Goal: Information Seeking & Learning: Understand process/instructions

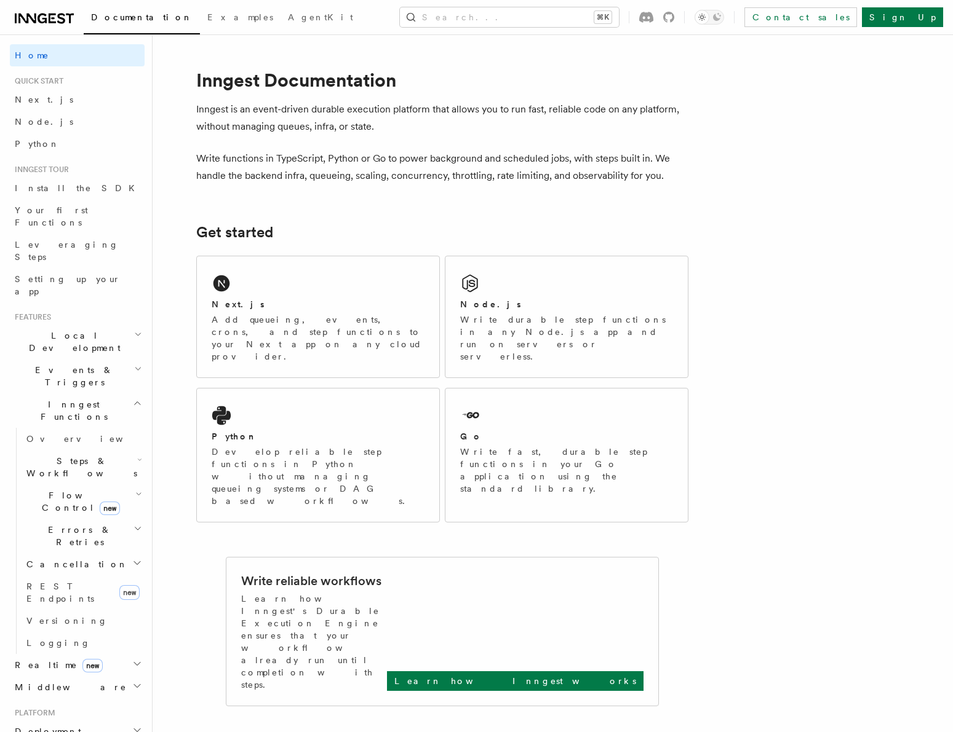
click at [98, 359] on h2 "Events & Triggers" at bounding box center [77, 376] width 135 height 34
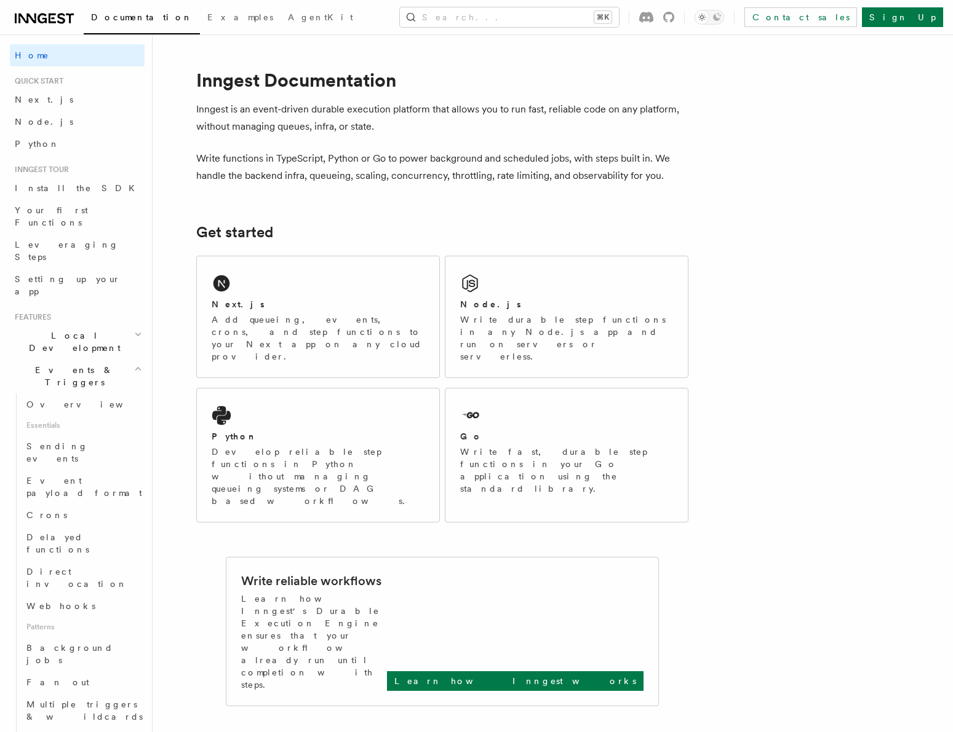
click at [98, 359] on h2 "Events & Triggers" at bounding box center [77, 376] width 135 height 34
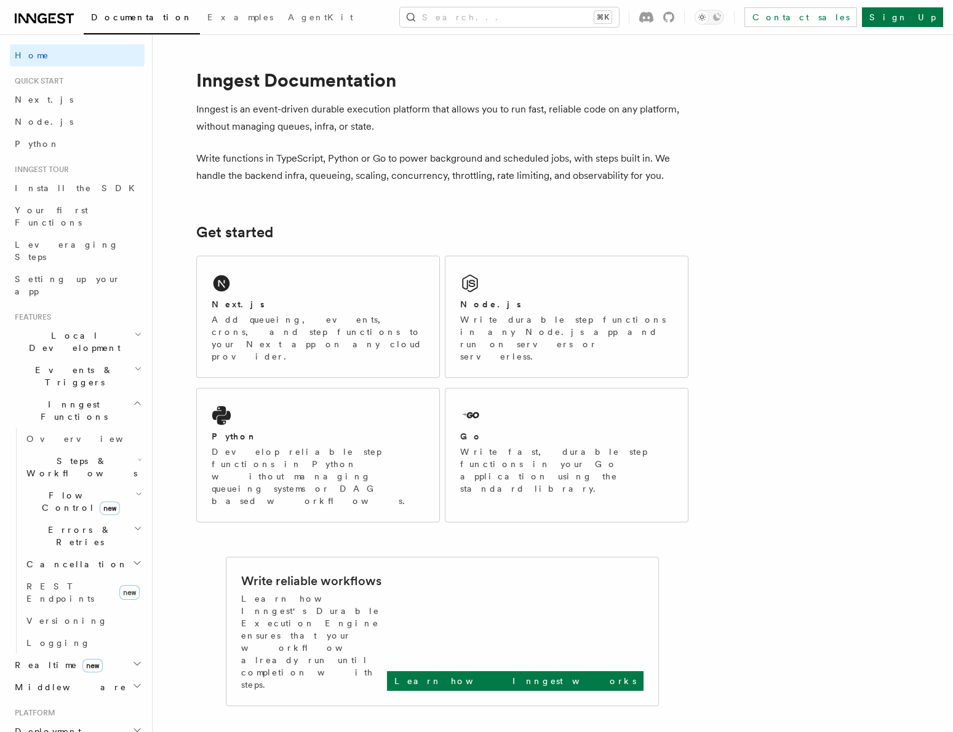
click at [87, 330] on span "Local Development" at bounding box center [72, 342] width 124 height 25
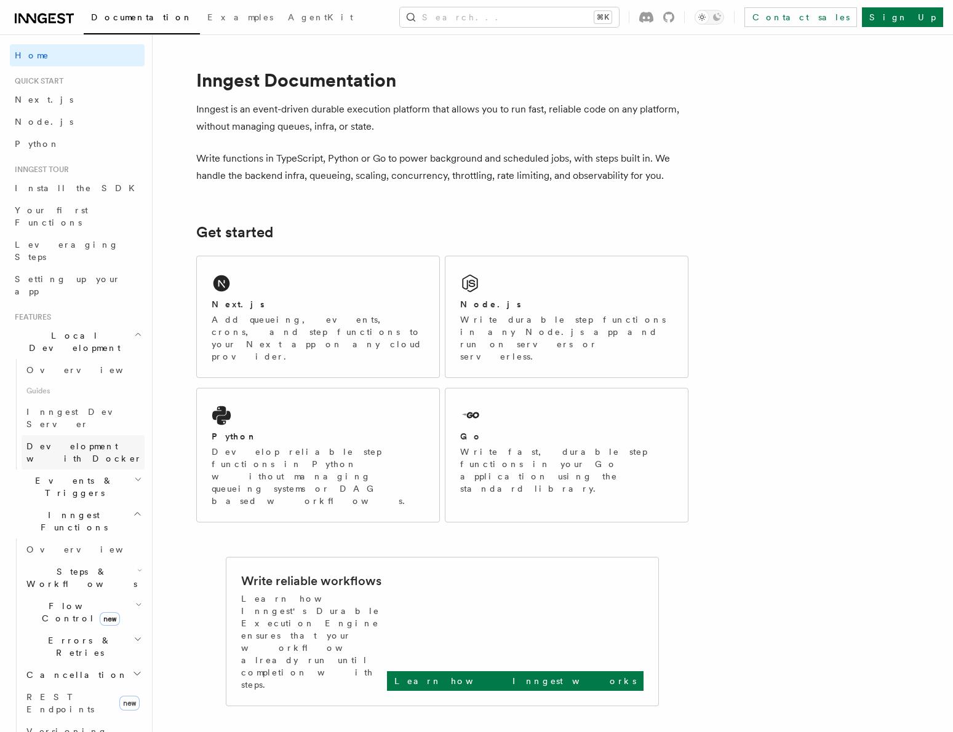
click at [107, 442] on span "Development with Docker" at bounding box center [84, 453] width 116 height 22
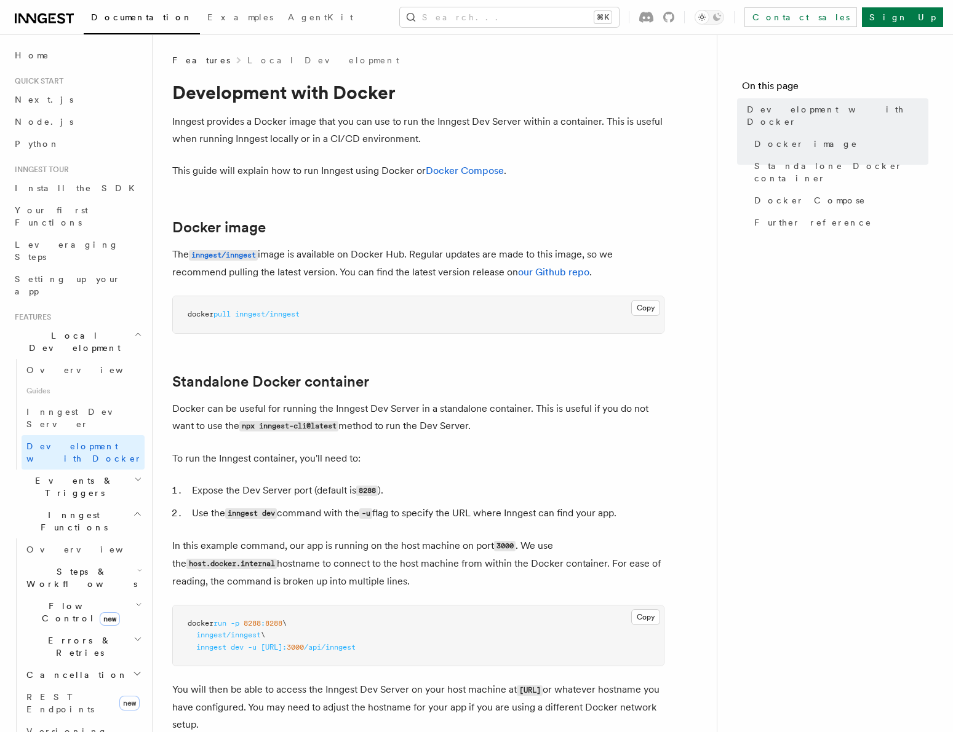
click at [134, 330] on icon "button" at bounding box center [138, 335] width 8 height 10
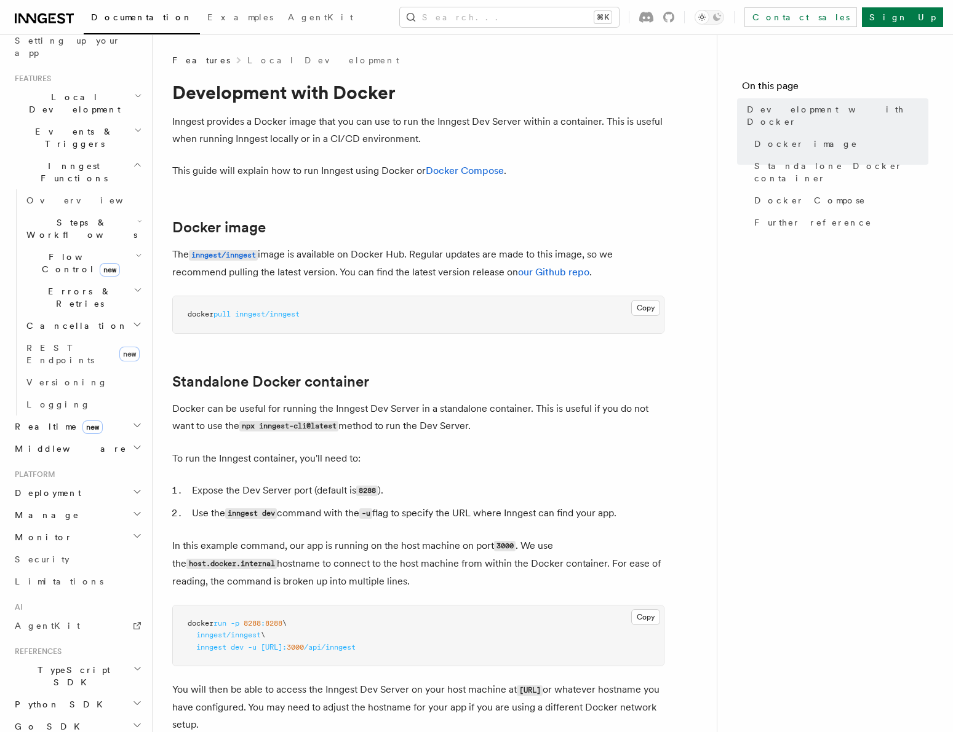
scroll to position [276, 0]
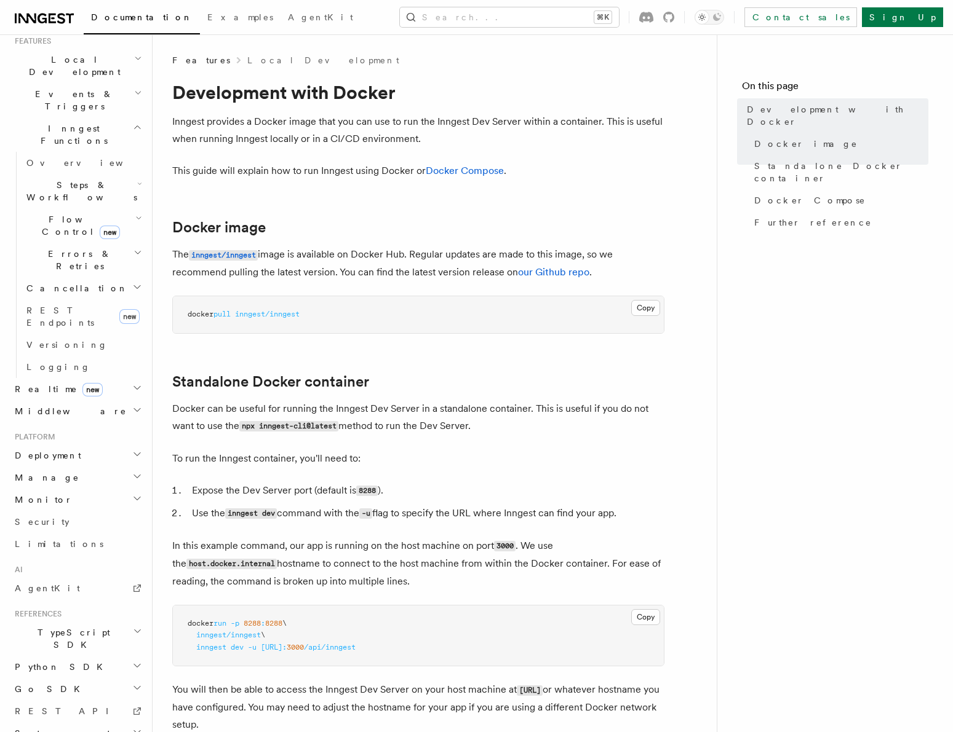
click at [77, 445] on h2 "Deployment" at bounding box center [77, 456] width 135 height 22
click at [77, 681] on link "Self hosting" at bounding box center [83, 692] width 123 height 22
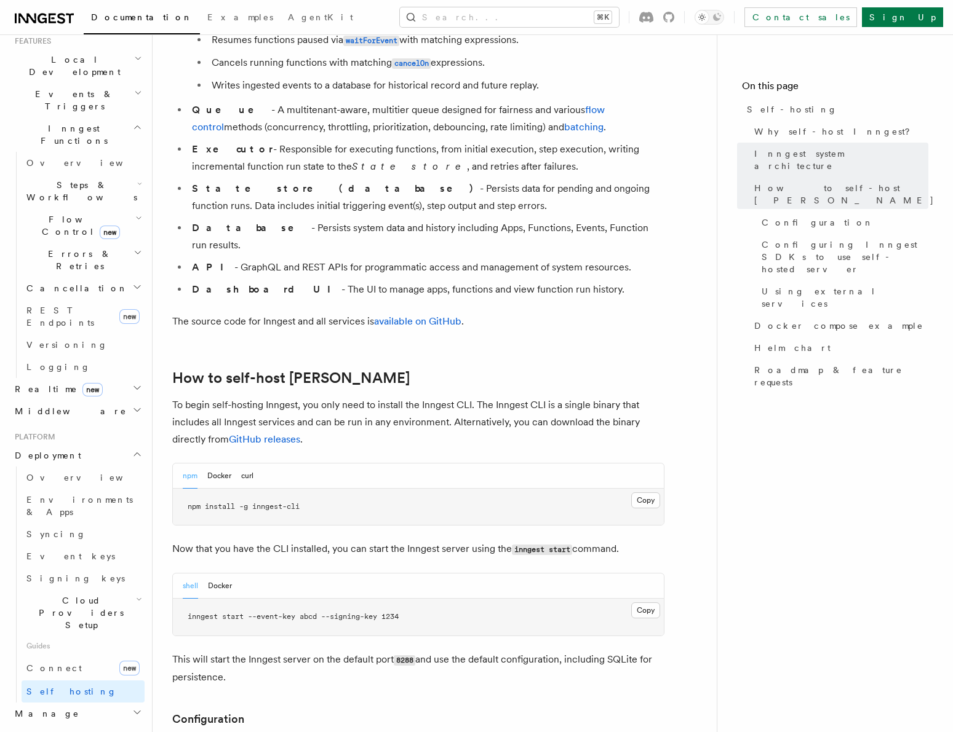
scroll to position [922, 0]
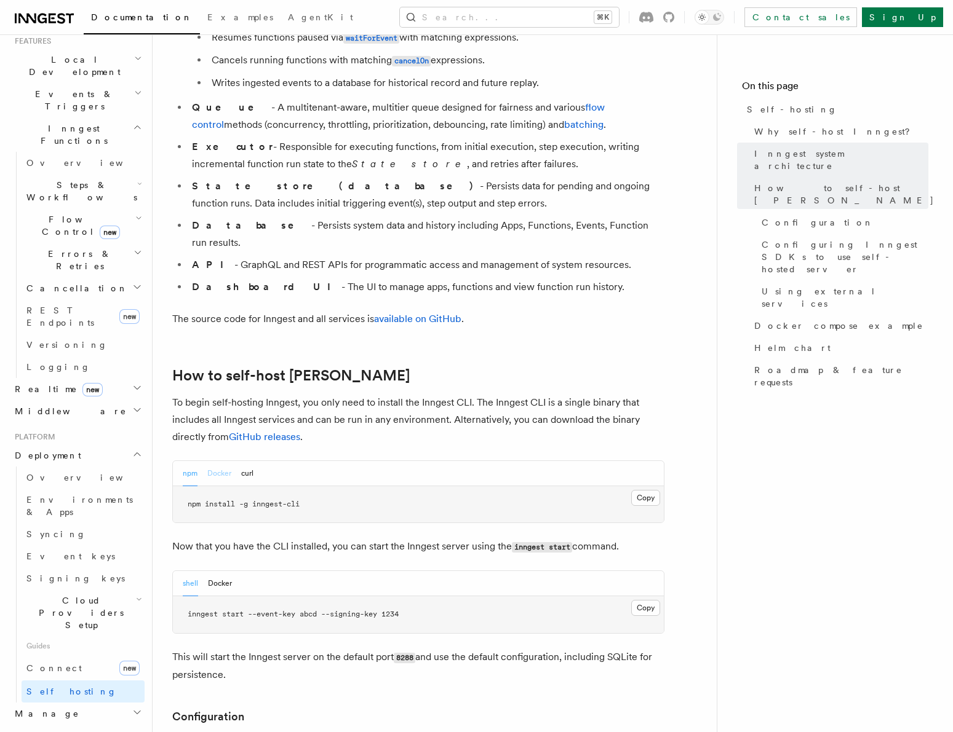
click at [213, 461] on button "Docker" at bounding box center [219, 473] width 24 height 25
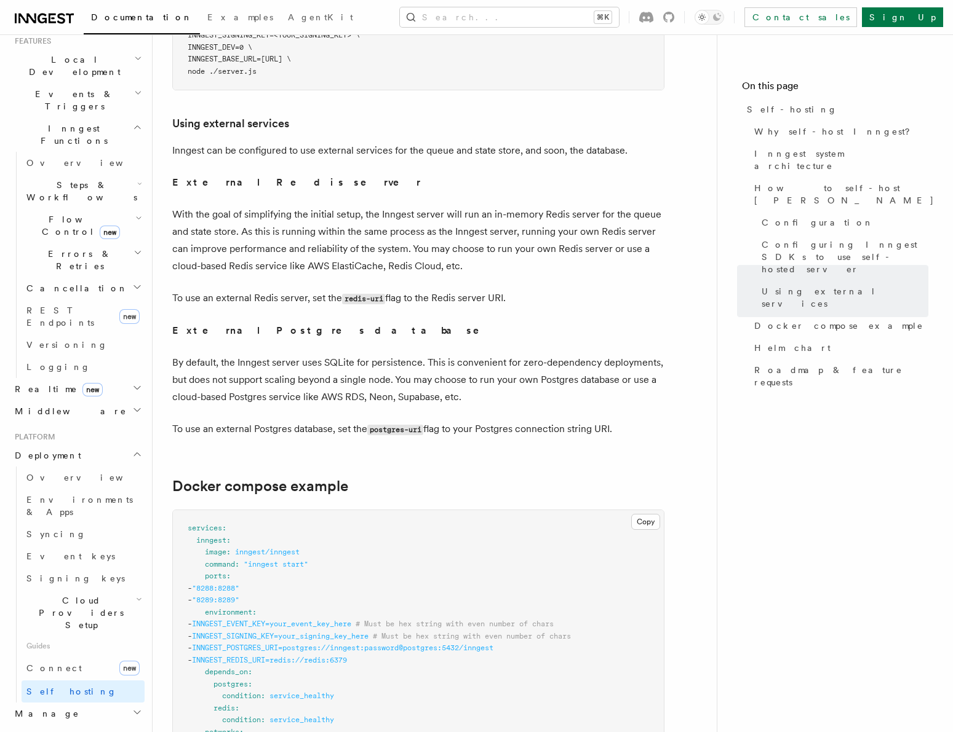
scroll to position [1876, 0]
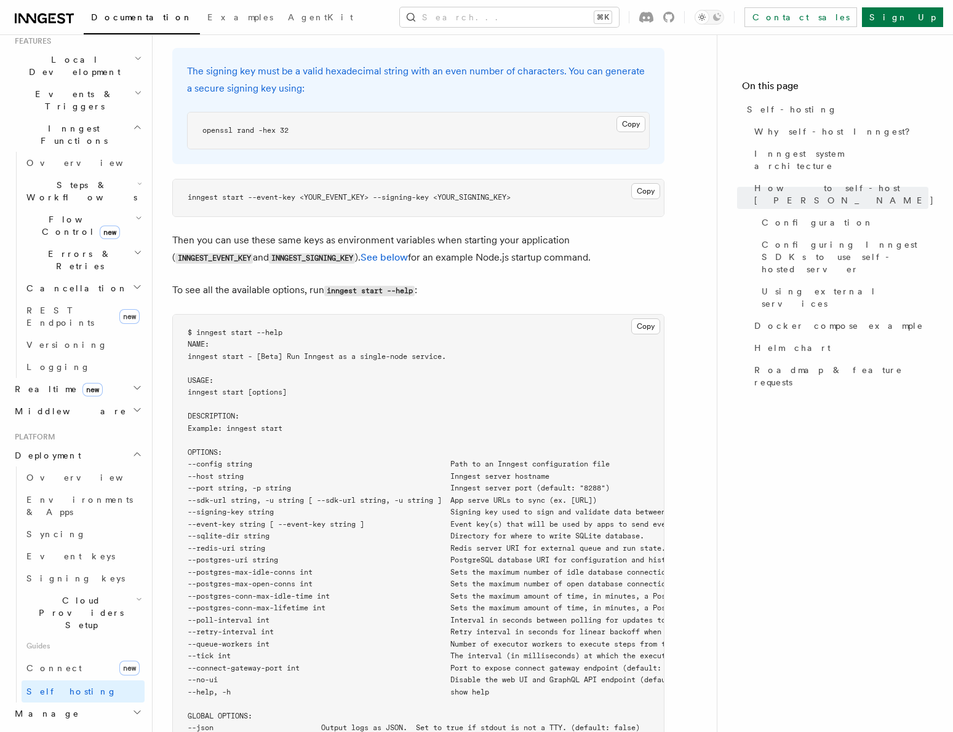
drag, startPoint x: 51, startPoint y: 576, endPoint x: 58, endPoint y: 576, distance: 6.8
click at [51, 725] on h2 "Monitor" at bounding box center [77, 736] width 135 height 22
click at [63, 725] on h2 "Monitor" at bounding box center [77, 736] width 135 height 22
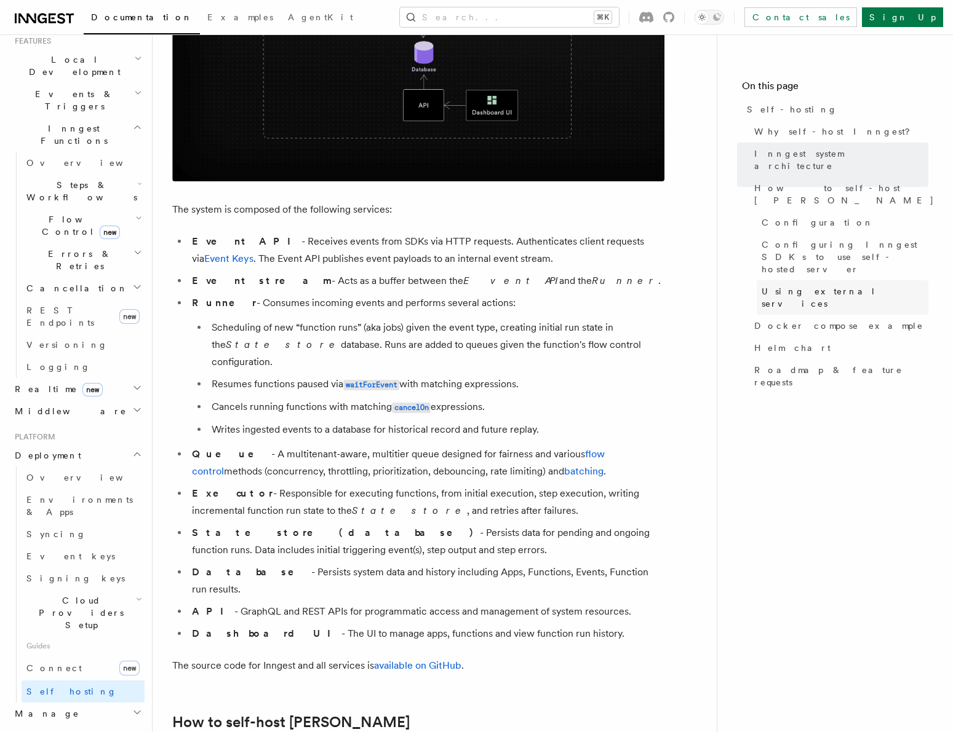
click at [782, 285] on span "Using external services" at bounding box center [844, 297] width 167 height 25
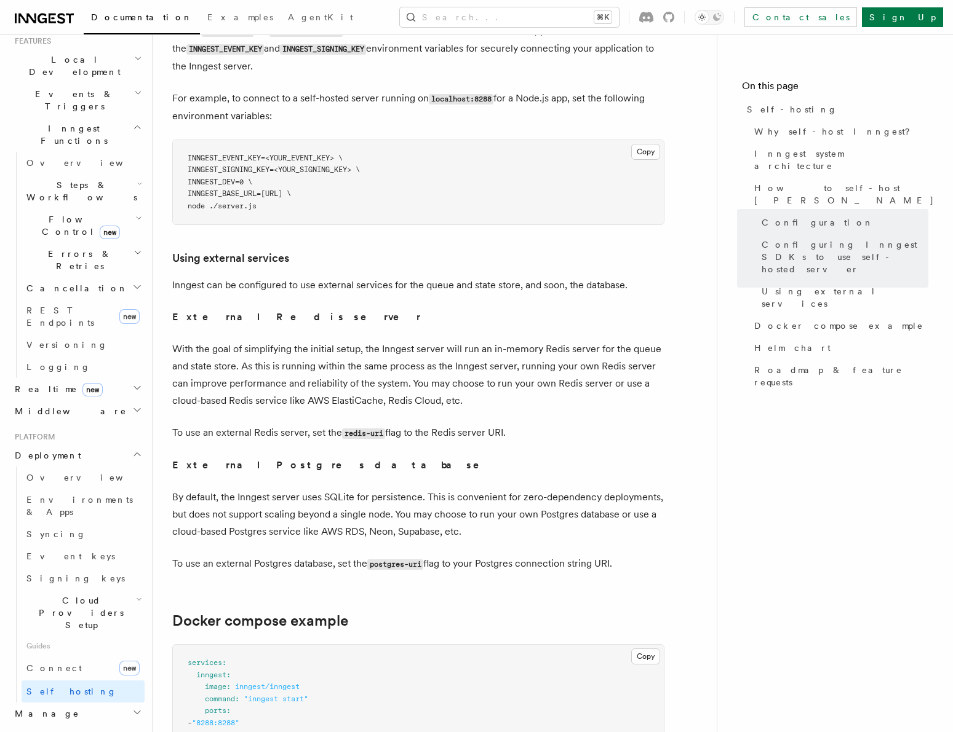
scroll to position [2743, 0]
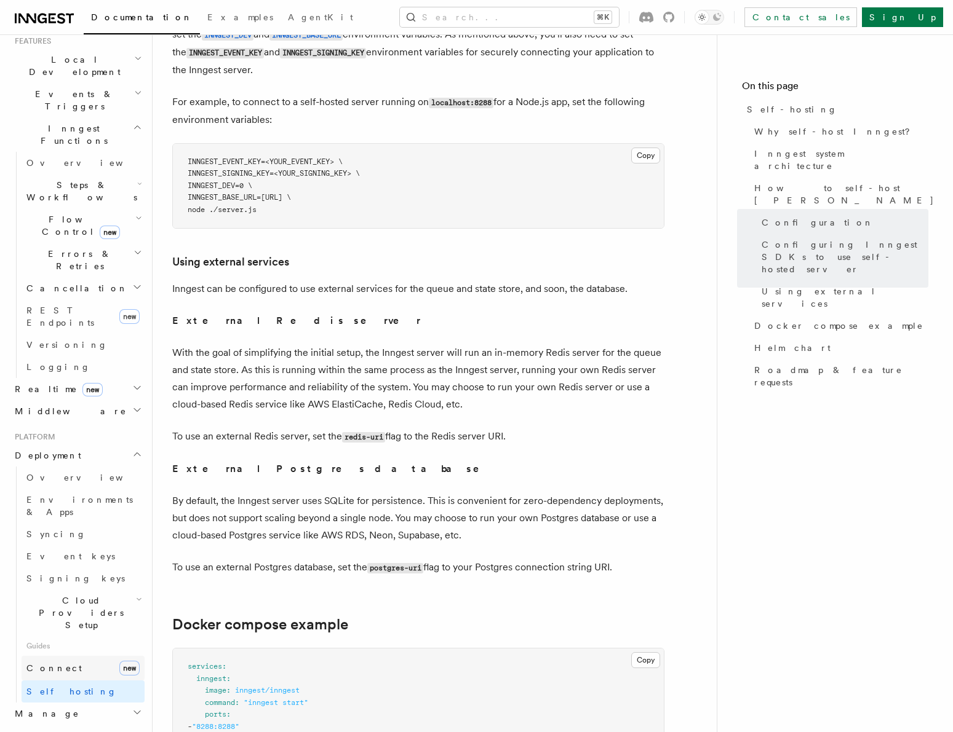
click at [56, 664] on span "Connect" at bounding box center [53, 669] width 55 height 10
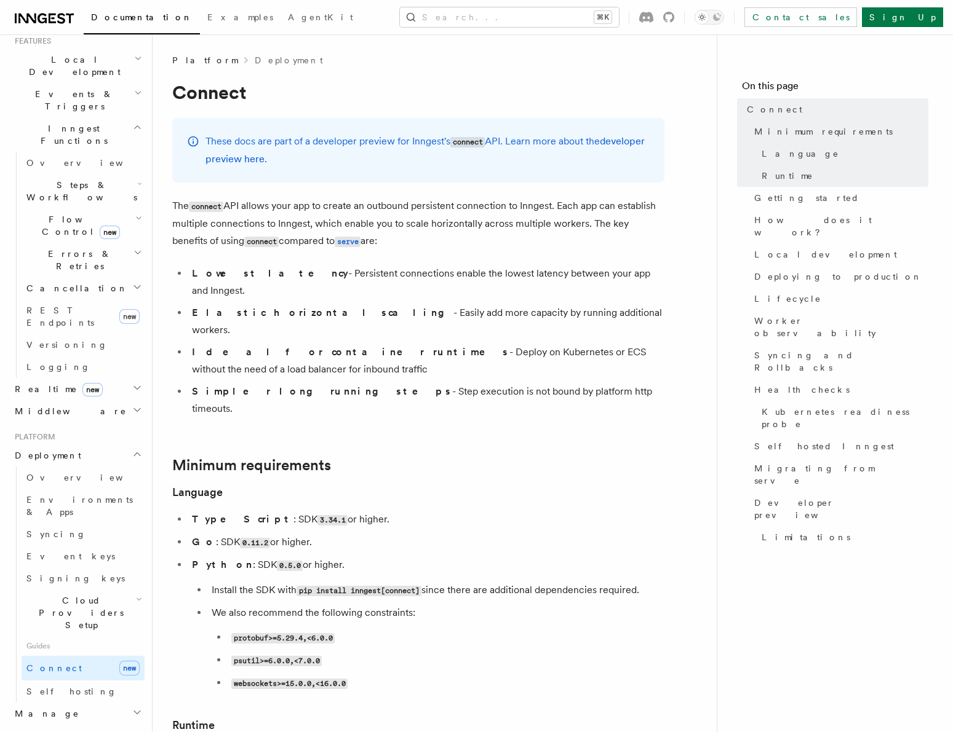
scroll to position [210, 0]
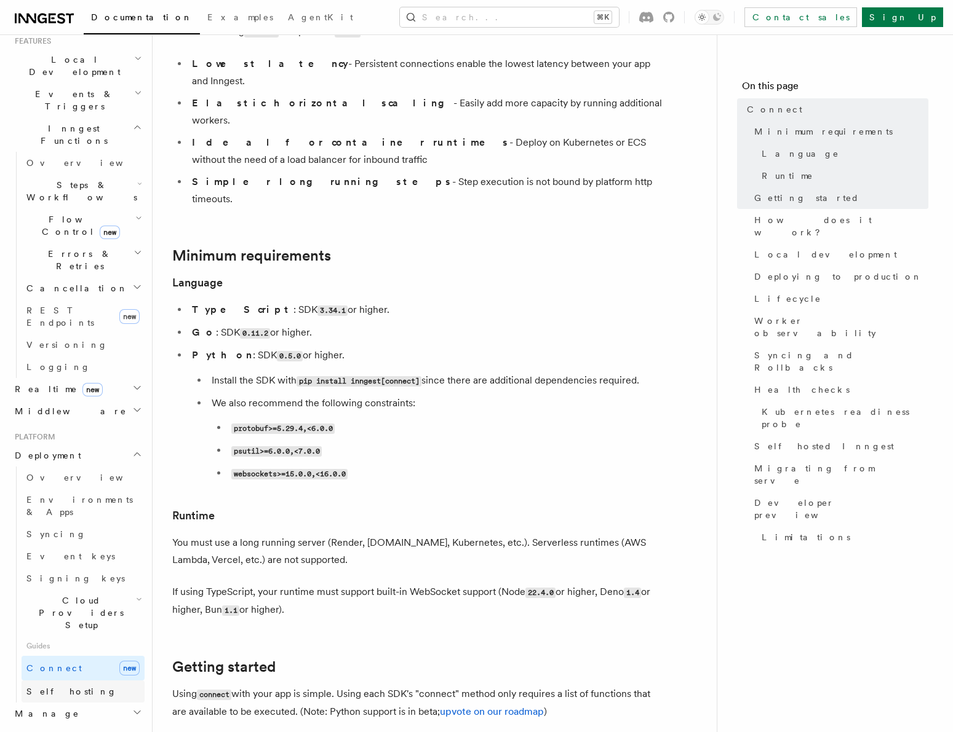
click at [73, 681] on link "Self hosting" at bounding box center [83, 692] width 123 height 22
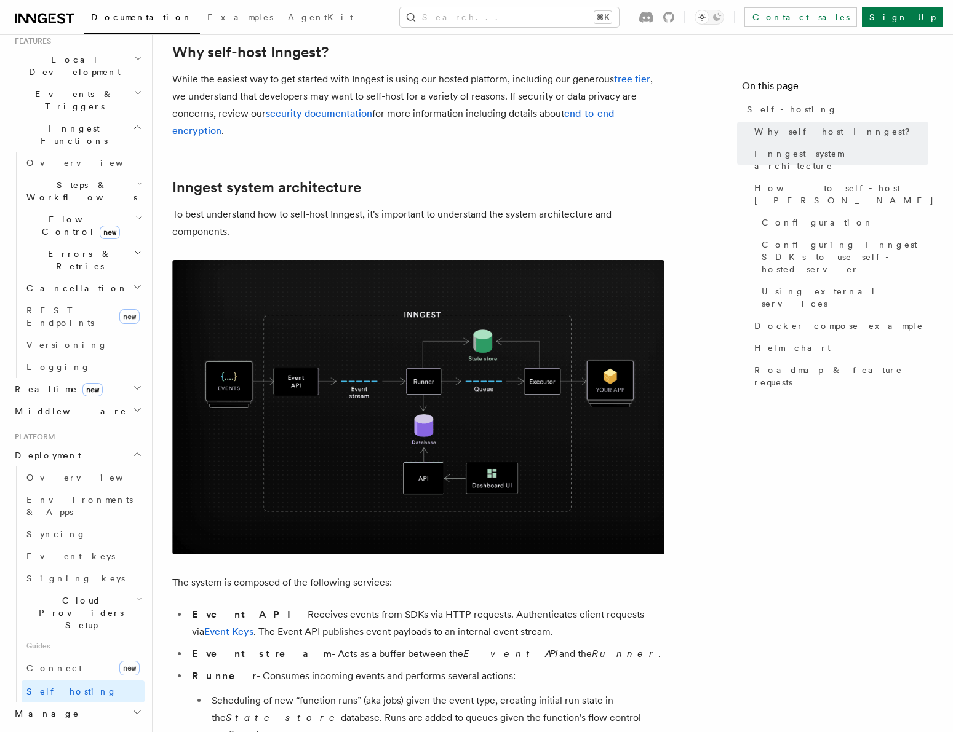
scroll to position [667, 0]
